Goal: Communication & Community: Ask a question

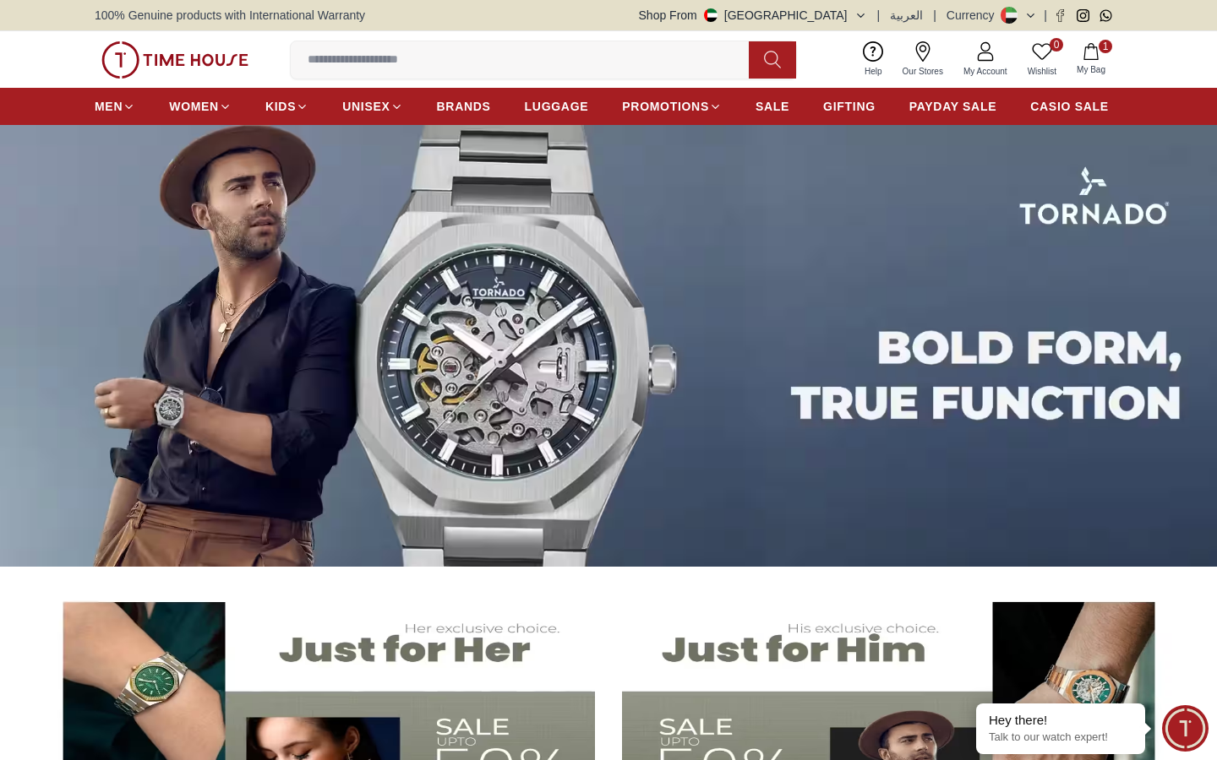
click at [1172, 724] on span "Minimize live chat window" at bounding box center [1185, 729] width 62 height 62
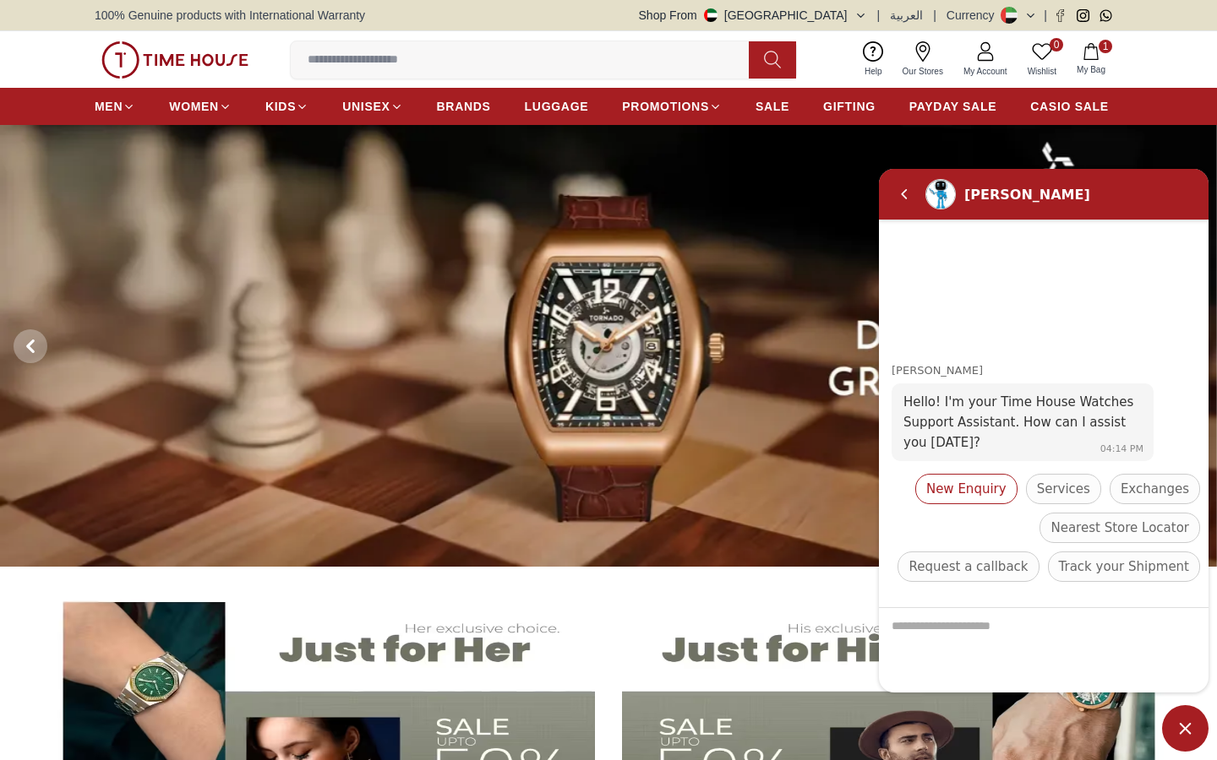
click at [988, 492] on span "New Enquiry" at bounding box center [966, 489] width 80 height 20
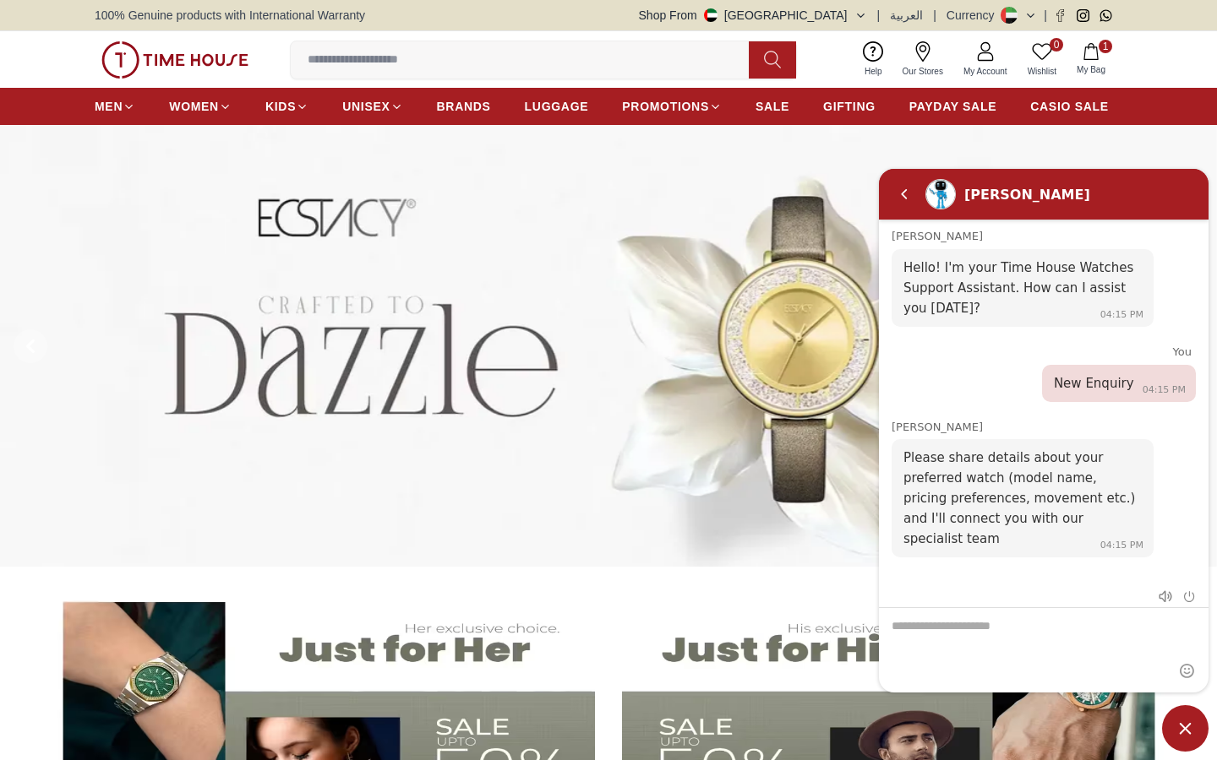
click at [1188, 603] on div at bounding box center [1173, 596] width 44 height 17
click at [1189, 598] on em "End chat" at bounding box center [1189, 597] width 13 height 13
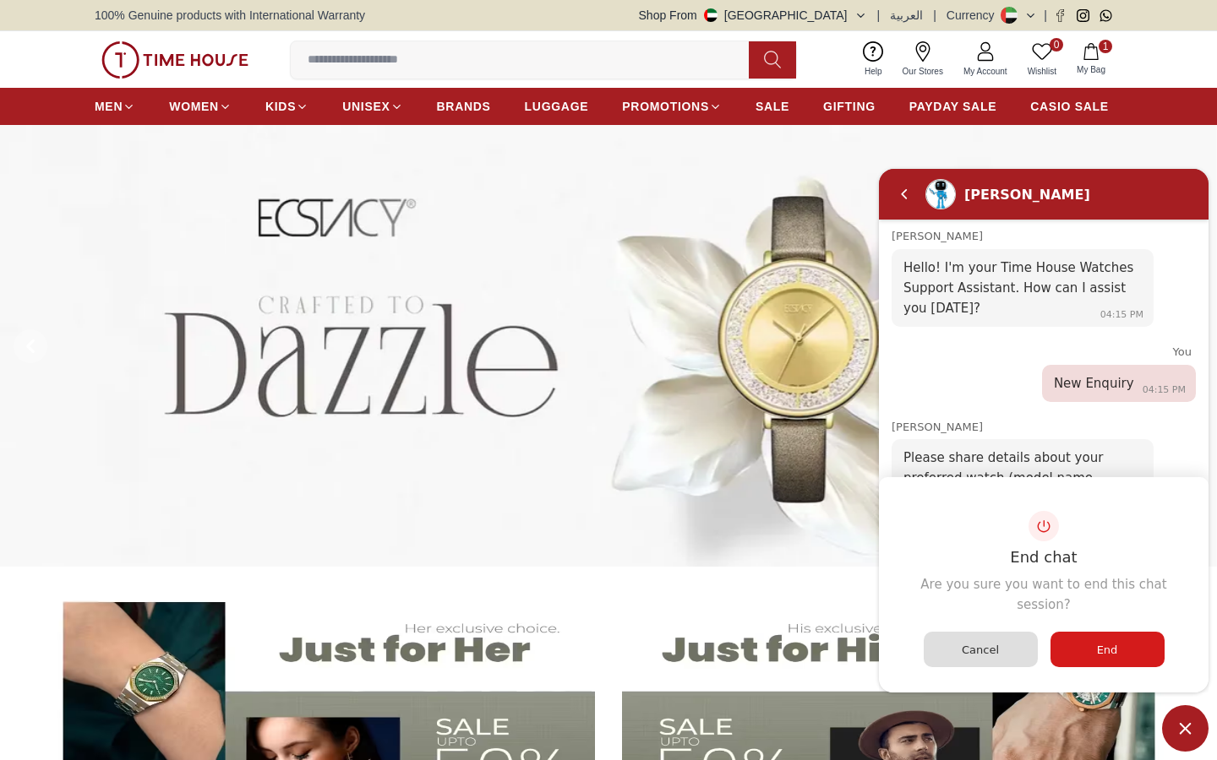
click at [1067, 639] on div "End" at bounding box center [1107, 649] width 114 height 35
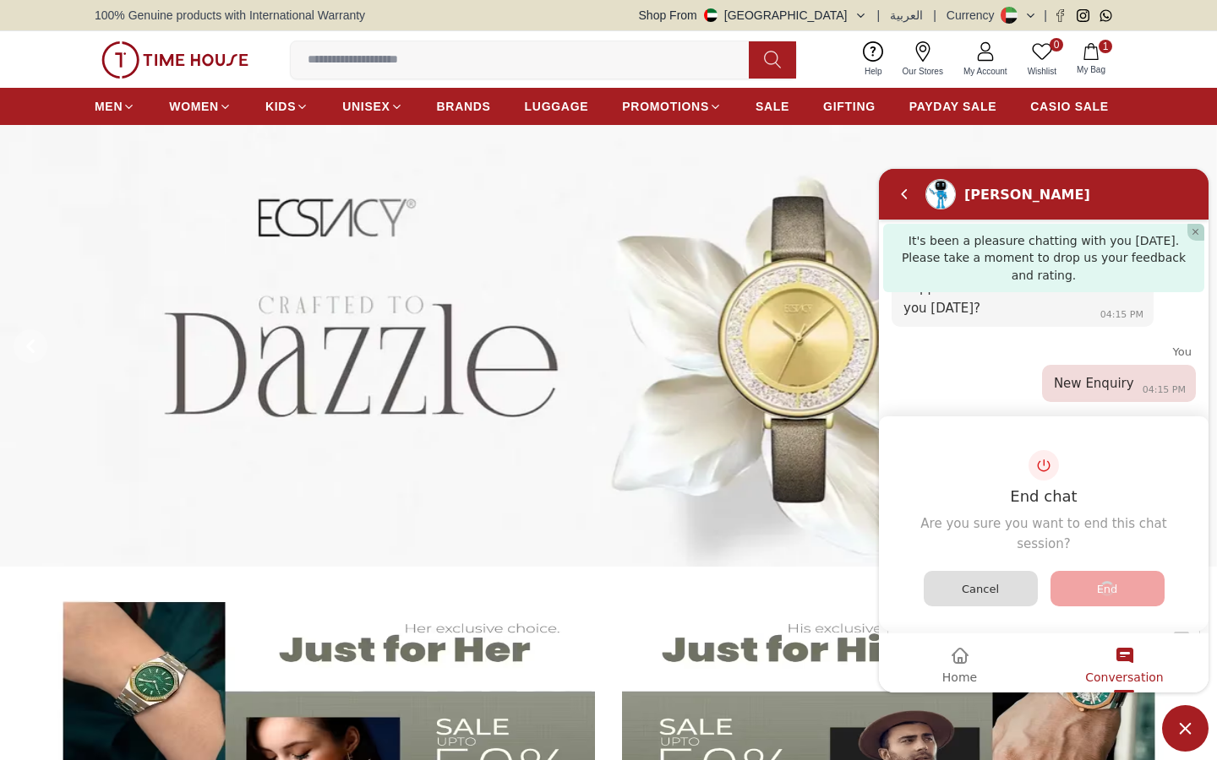
scroll to position [112, 0]
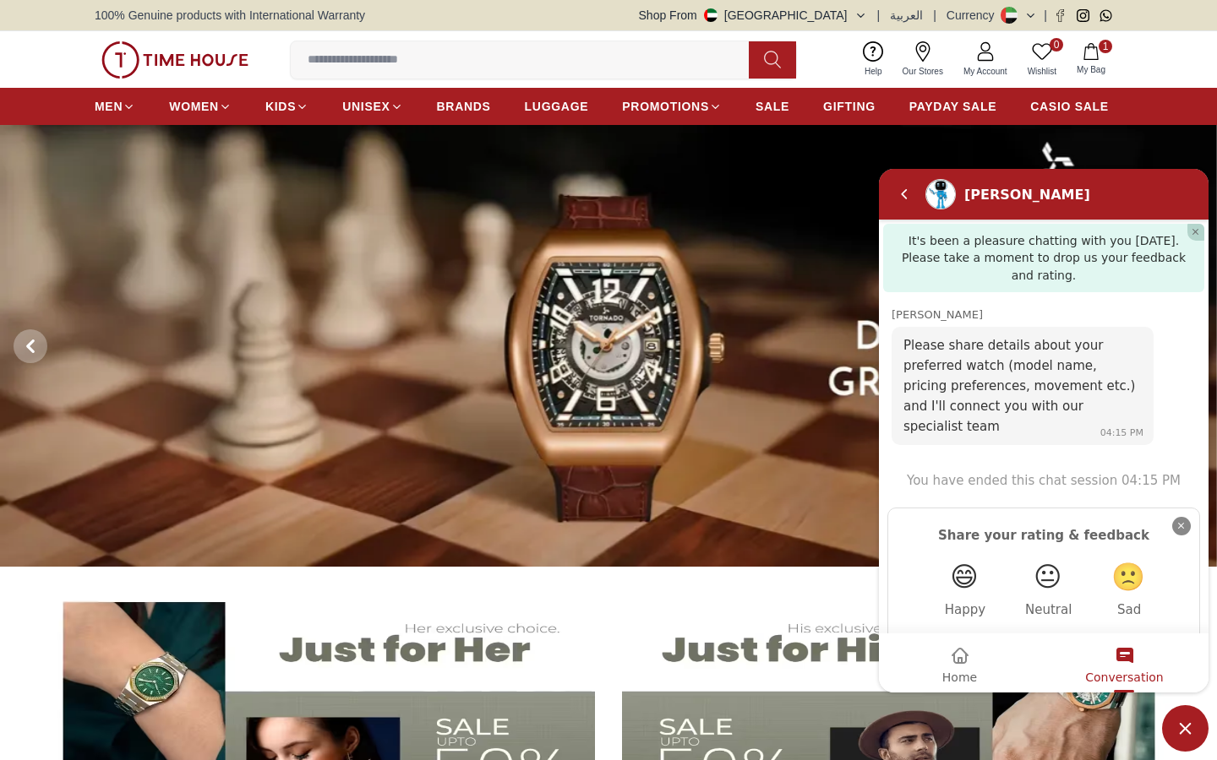
click at [1180, 517] on em "Close" at bounding box center [1181, 526] width 19 height 19
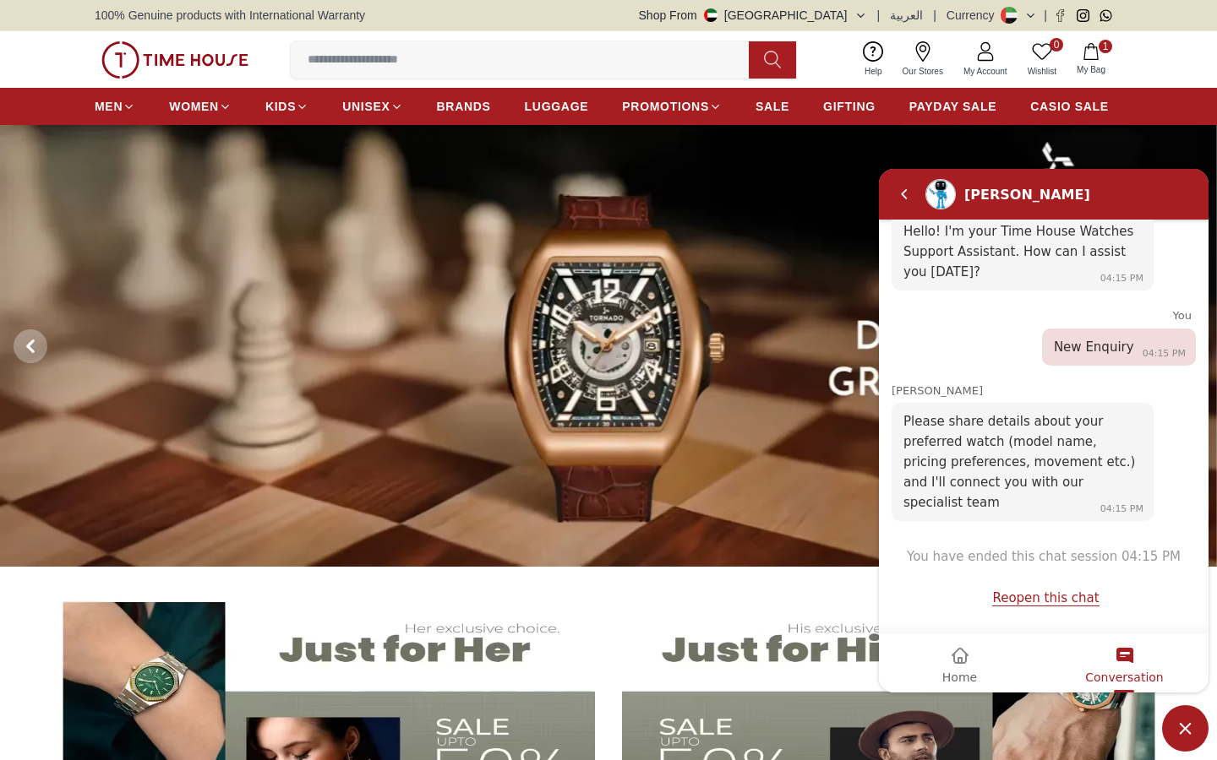
scroll to position [14, 0]
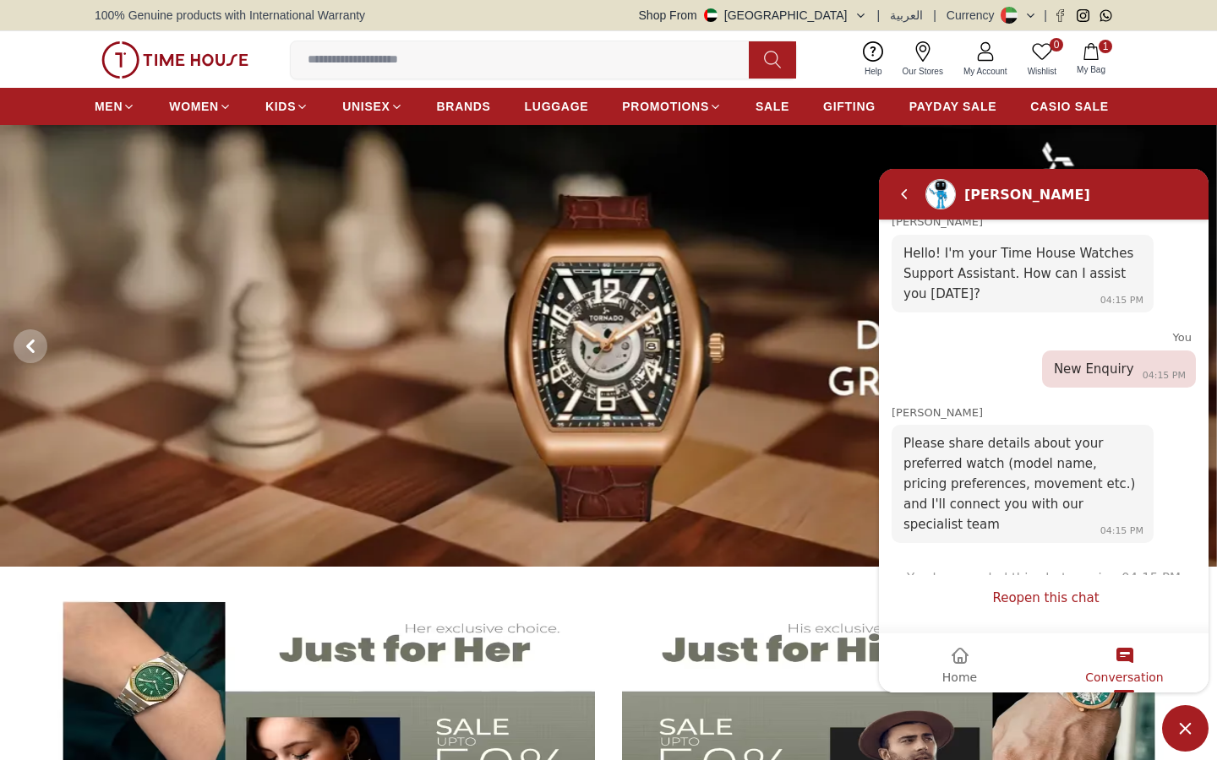
click at [1054, 599] on link "Reopen this chat" at bounding box center [1045, 599] width 106 height 16
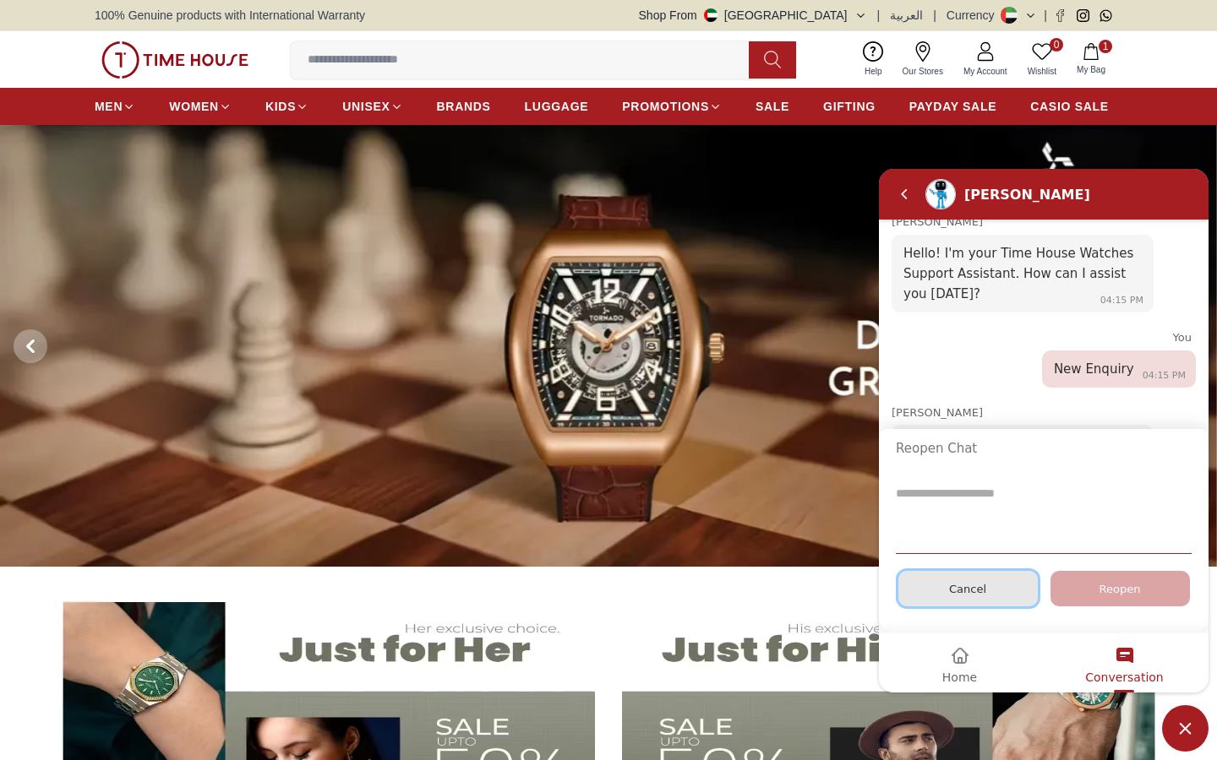
click at [971, 583] on span "Cancel" at bounding box center [967, 589] width 37 height 13
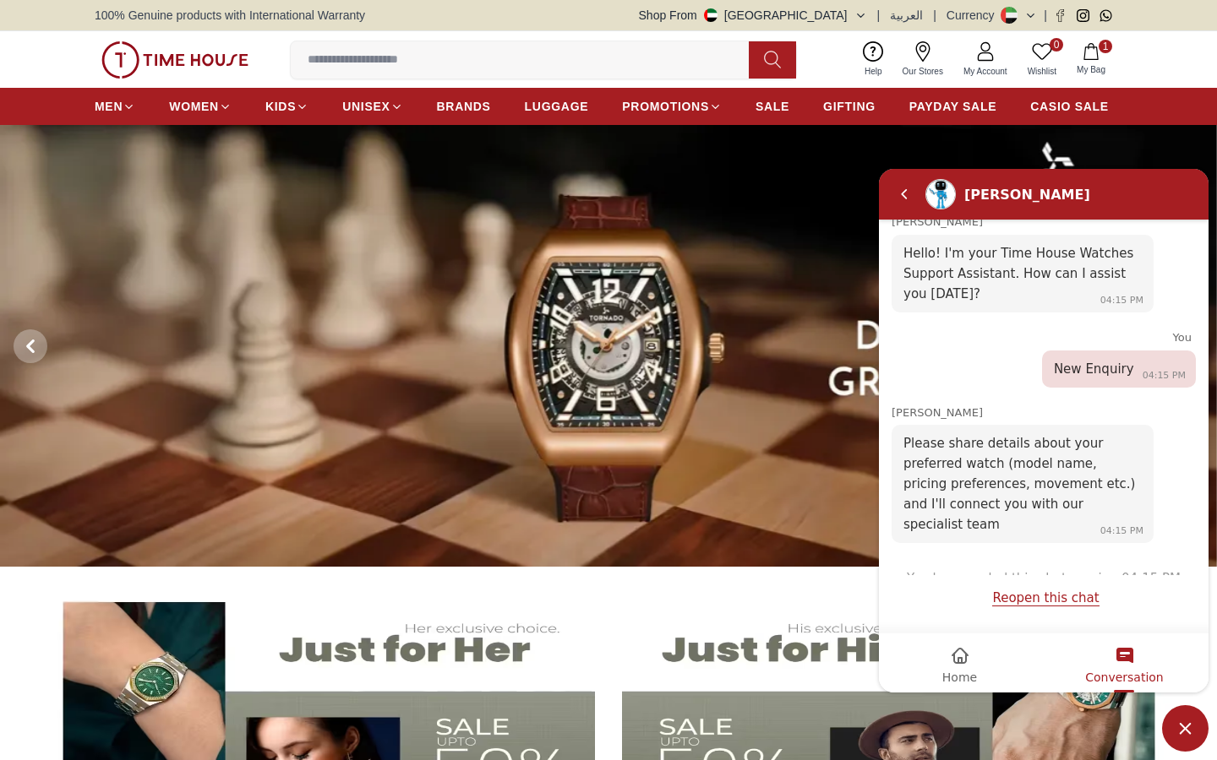
click at [966, 655] on em "Home" at bounding box center [960, 656] width 20 height 20
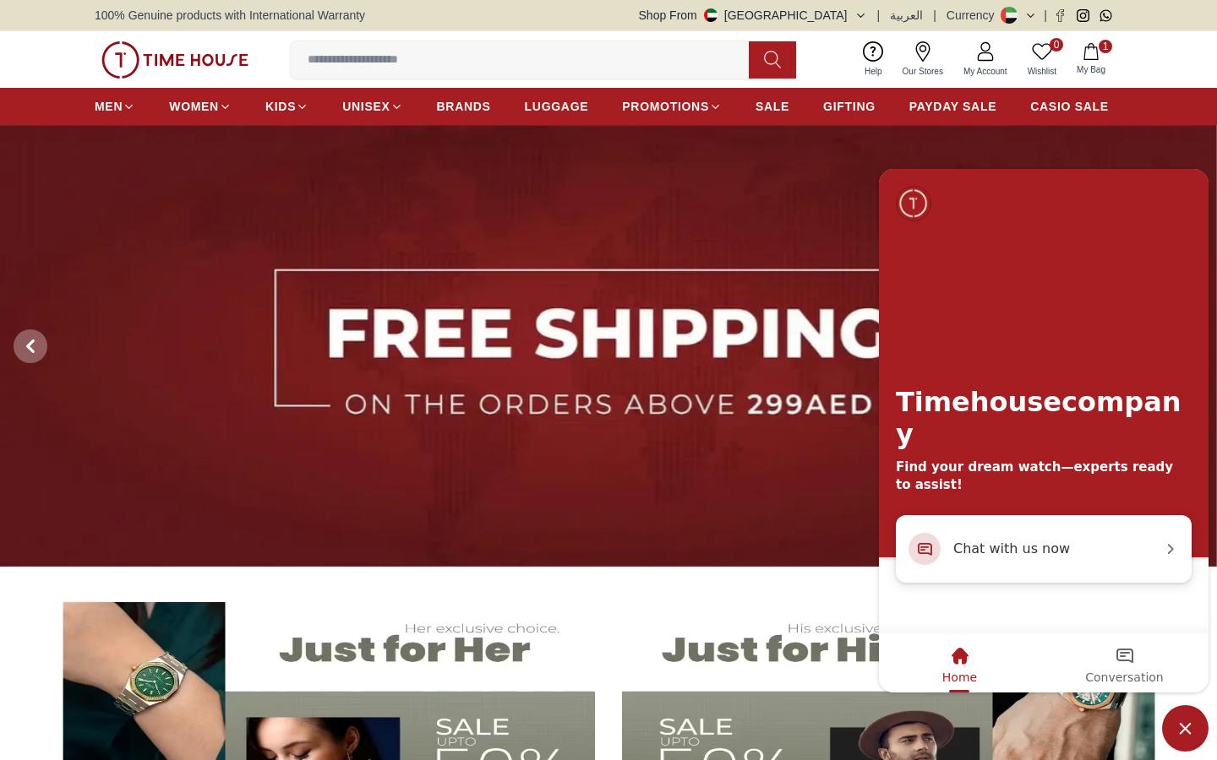
click at [1139, 652] on div "Conversation" at bounding box center [1124, 656] width 78 height 29
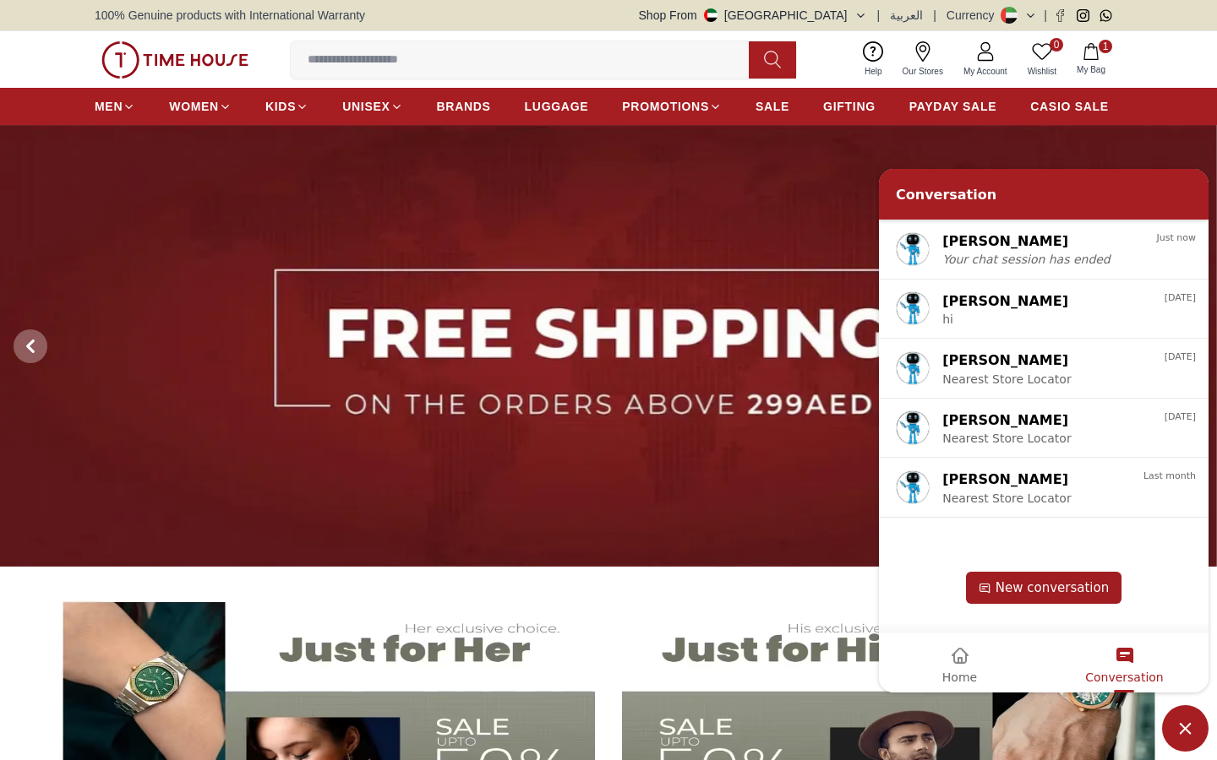
click at [1095, 591] on span "New conversation" at bounding box center [1051, 587] width 113 height 15
